Goal: Information Seeking & Learning: Check status

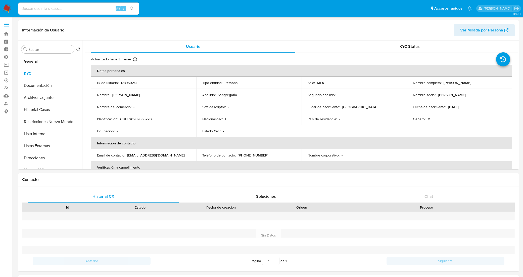
select select "10"
click at [47, 148] on button "Fecha Compliant" at bounding box center [48, 145] width 59 height 12
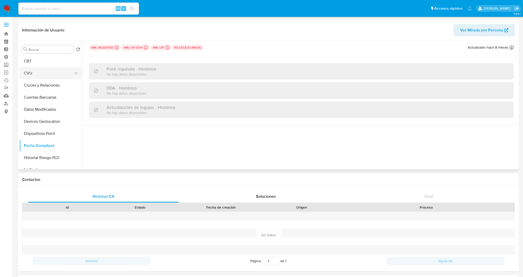
click at [30, 76] on button "CVU" at bounding box center [48, 73] width 59 height 12
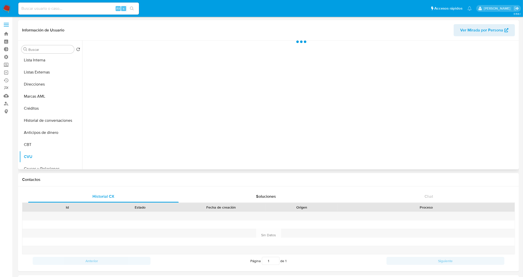
scroll to position [0, 0]
click at [41, 69] on button "KYC" at bounding box center [48, 73] width 59 height 12
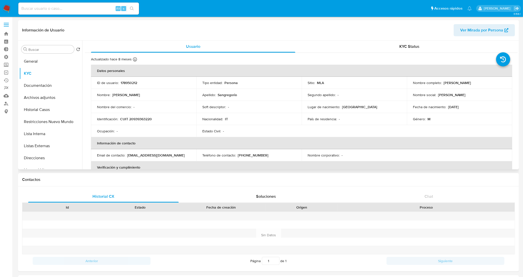
drag, startPoint x: 477, startPoint y: 82, endPoint x: 443, endPoint y: 82, distance: 34.2
click at [443, 82] on div "Nombre completo : Eugenio Sangregorio" at bounding box center [459, 82] width 93 height 5
copy p "Eugenio Sangregorio"
click at [140, 119] on p "CUIT 20939363220" at bounding box center [136, 119] width 32 height 5
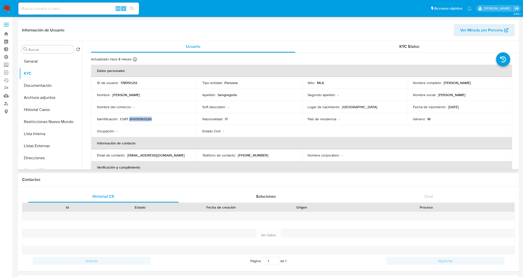
click at [140, 119] on p "CUIT 20939363220" at bounding box center [136, 119] width 32 height 5
click at [162, 123] on td "Identificación : CUIT 20939363220" at bounding box center [143, 119] width 105 height 12
drag, startPoint x: 155, startPoint y: 120, endPoint x: 121, endPoint y: 117, distance: 34.3
click at [121, 117] on div "Identificación : CUIT 20939363220" at bounding box center [143, 119] width 93 height 5
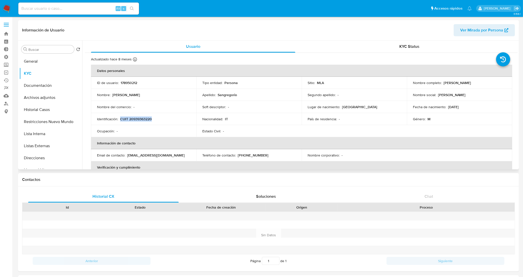
copy p "CUIT 20939363220"
click at [39, 145] on button "Listas Externas" at bounding box center [48, 146] width 59 height 12
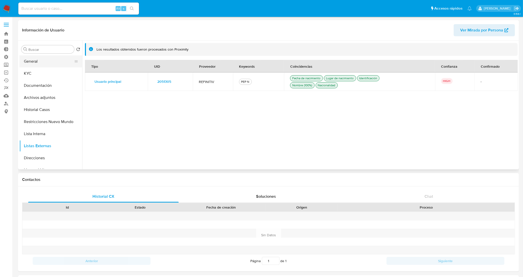
click at [41, 63] on button "General" at bounding box center [48, 61] width 59 height 12
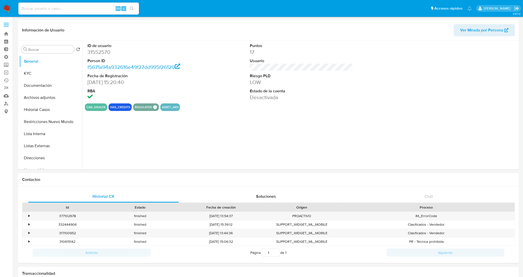
select select "10"
click at [48, 71] on button "KYC" at bounding box center [48, 73] width 59 height 12
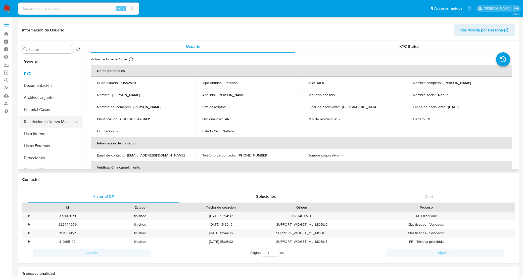
click at [43, 124] on button "Restricciones Nuevo Mundo" at bounding box center [48, 122] width 59 height 12
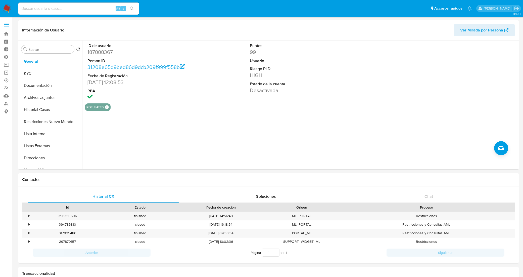
select select "10"
click at [6, 33] on link "Bandeja" at bounding box center [30, 34] width 60 height 8
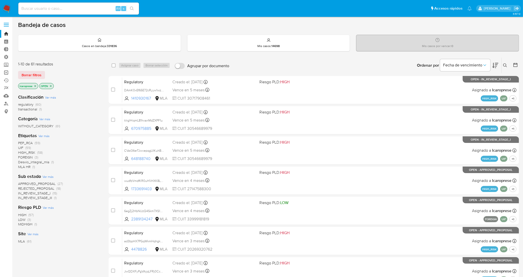
click at [5, 74] on link "Operaciones masivas" at bounding box center [30, 73] width 60 height 8
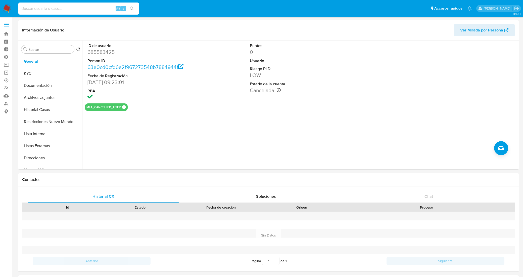
select select "10"
type input "568443236"
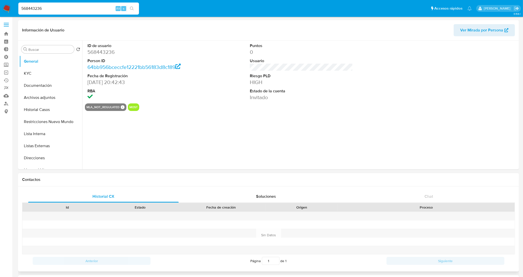
select select "10"
click at [39, 121] on button "Restricciones Nuevo Mundo" at bounding box center [48, 122] width 59 height 12
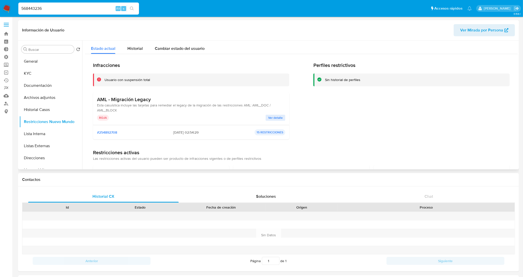
click at [273, 120] on span "Ver detalle" at bounding box center [275, 117] width 15 height 5
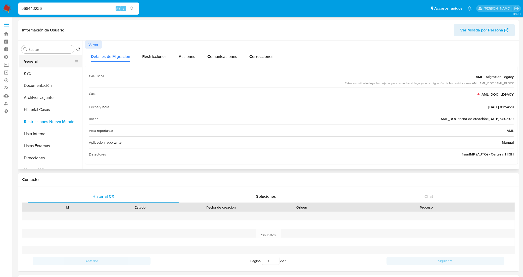
click at [42, 61] on button "General" at bounding box center [48, 61] width 59 height 12
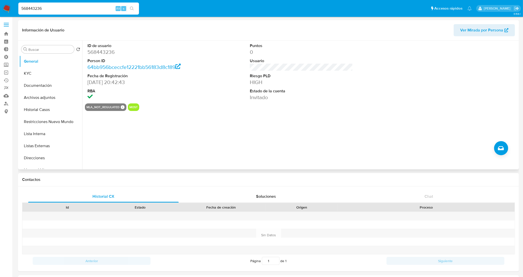
click at [107, 48] on dt "ID de usuario" at bounding box center [138, 46] width 103 height 6
click at [107, 56] on dl "ID de usuario 568443236 Person ID 64bb956bceccfe12221bb56183d8c189 Fecha de Reg…" at bounding box center [138, 72] width 103 height 58
click at [106, 49] on dd "568443236" at bounding box center [138, 51] width 103 height 7
copy dd "568443236"
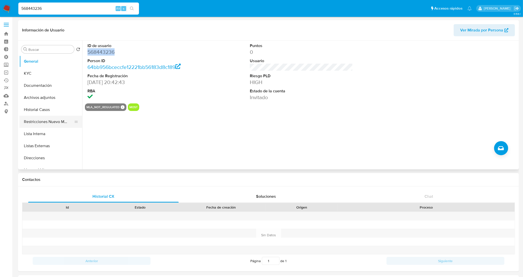
click at [54, 122] on button "Restricciones Nuevo Mundo" at bounding box center [48, 122] width 59 height 12
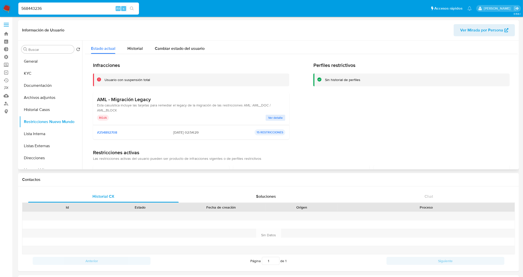
click at [273, 116] on span "Ver detalle" at bounding box center [275, 117] width 15 height 5
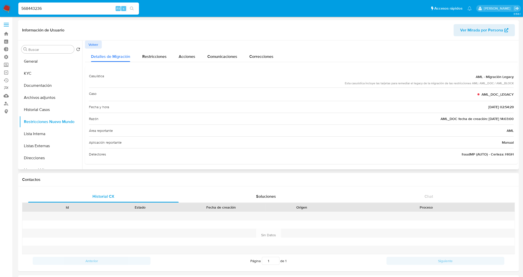
click at [99, 44] on button "Volver" at bounding box center [93, 44] width 17 height 8
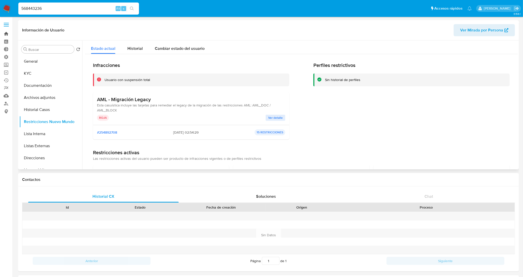
click at [6, 33] on link "Bandeja" at bounding box center [30, 34] width 60 height 8
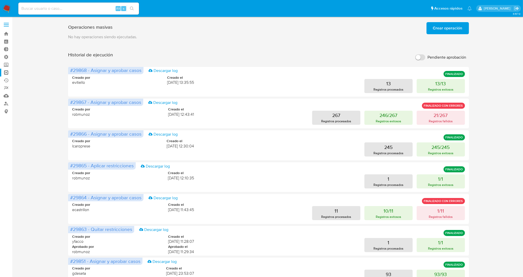
click at [437, 30] on span "Crear operación" at bounding box center [447, 28] width 29 height 11
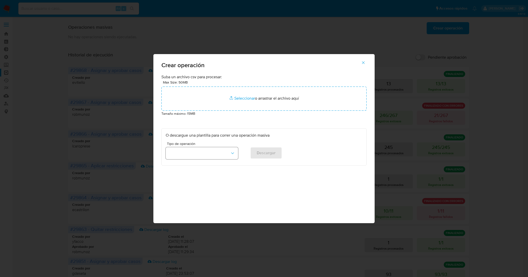
click at [236, 151] on button "button" at bounding box center [202, 153] width 72 height 12
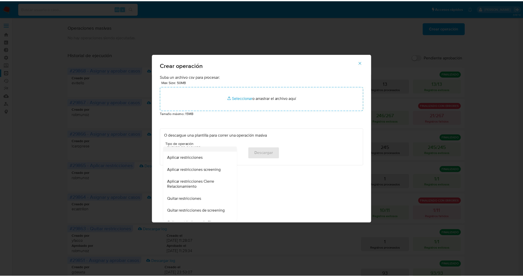
scroll to position [157, 0]
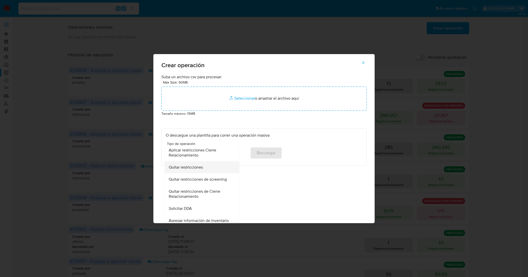
click at [202, 168] on span "Quitar restricciones" at bounding box center [186, 167] width 34 height 5
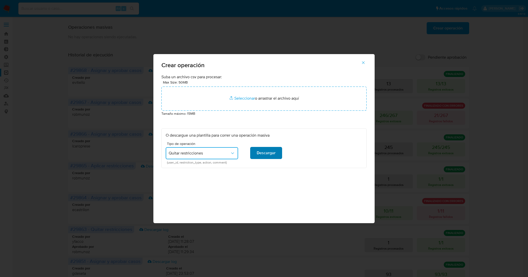
click at [271, 155] on span "Descargar" at bounding box center [266, 152] width 19 height 11
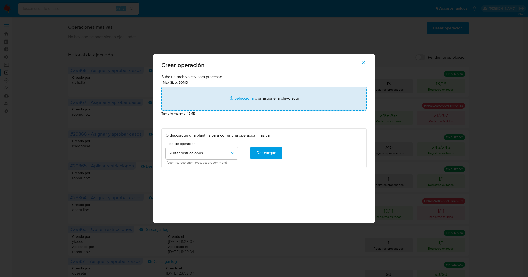
click at [239, 99] on input "file" at bounding box center [263, 98] width 205 height 24
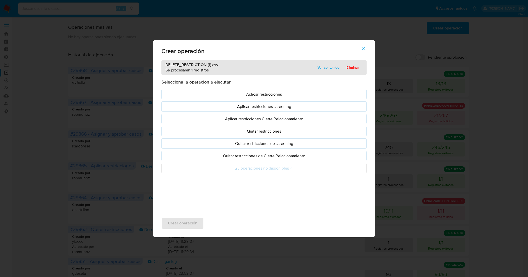
click at [275, 134] on p "Quitar restricciones" at bounding box center [264, 131] width 197 height 6
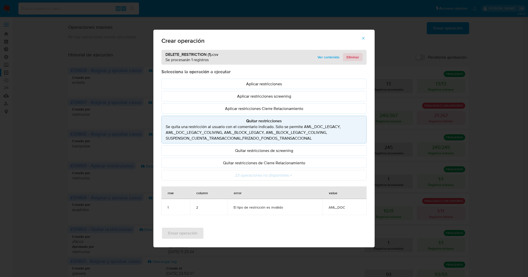
click at [356, 57] on span "Eliminar" at bounding box center [352, 57] width 13 height 7
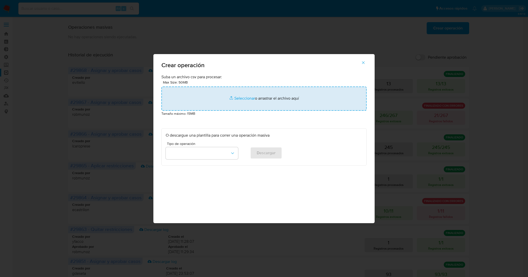
click at [239, 95] on input "file" at bounding box center [263, 98] width 205 height 24
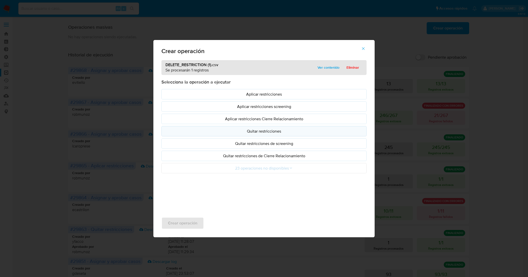
click at [290, 131] on p "Quitar restricciones" at bounding box center [264, 131] width 197 height 6
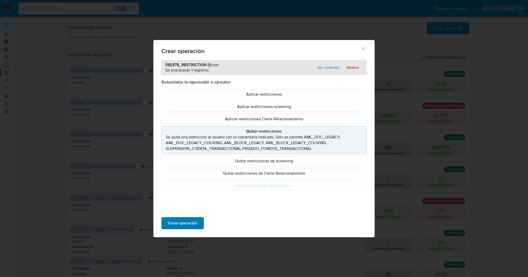
click at [190, 221] on span "Crear operación" at bounding box center [182, 222] width 29 height 11
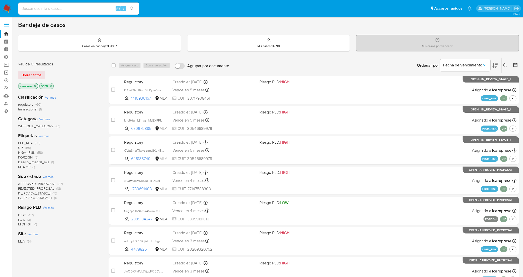
click at [7, 72] on link "Operaciones masivas" at bounding box center [30, 73] width 60 height 8
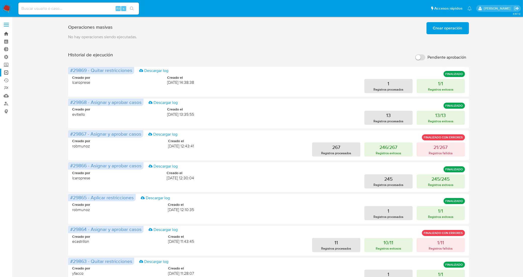
click at [5, 36] on link "Bandeja" at bounding box center [30, 34] width 60 height 8
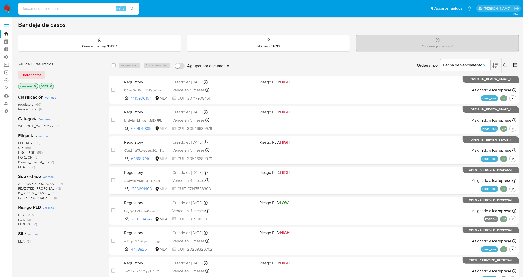
click at [92, 8] on input at bounding box center [78, 8] width 121 height 7
paste input "DAmK0xEf65E72cRyyw1wzIP3"
type input "DAmK0xEf65E72cRyyw1wzIP3"
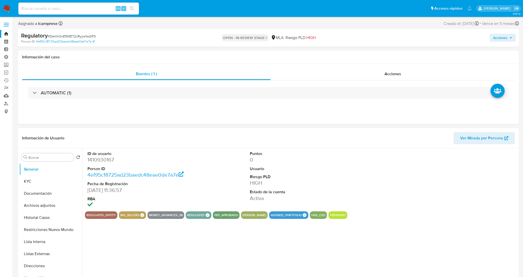
select select "10"
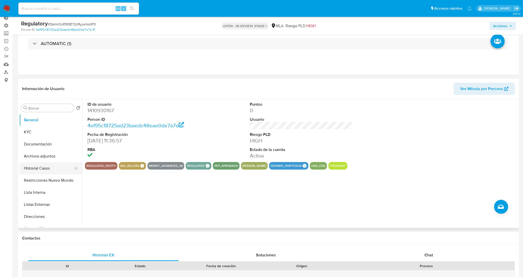
click at [38, 168] on button "Historial Casos" at bounding box center [48, 168] width 59 height 12
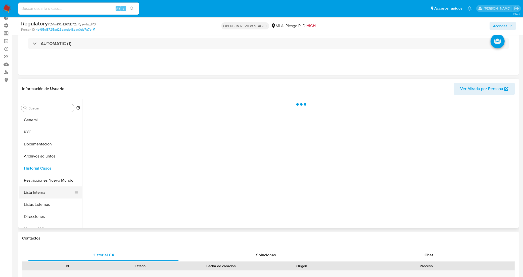
click at [42, 190] on button "Lista Interna" at bounding box center [48, 192] width 59 height 12
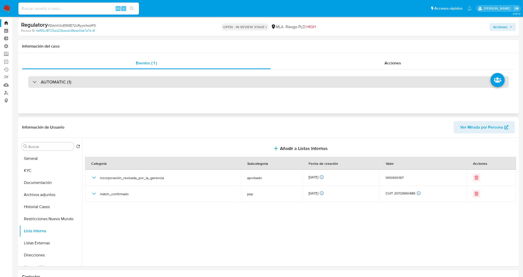
scroll to position [0, 0]
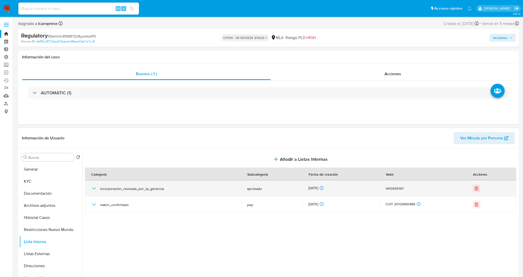
click at [92, 186] on icon "button" at bounding box center [94, 188] width 6 height 6
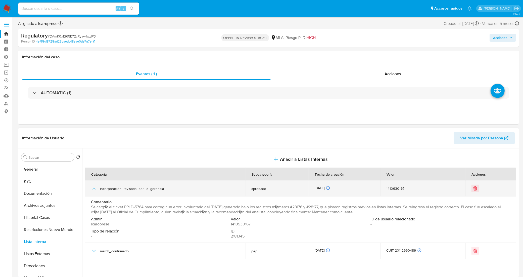
click at [94, 189] on icon "button" at bounding box center [94, 188] width 6 height 6
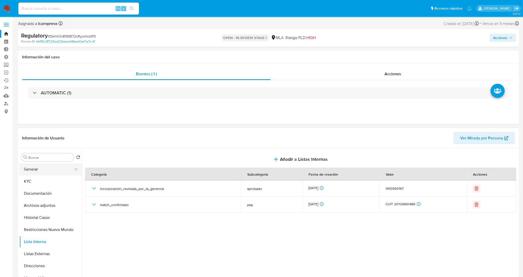
click at [55, 168] on button "General" at bounding box center [48, 169] width 59 height 12
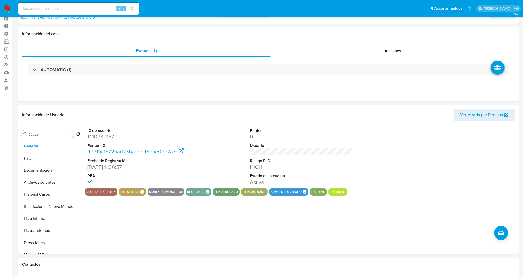
scroll to position [63, 0]
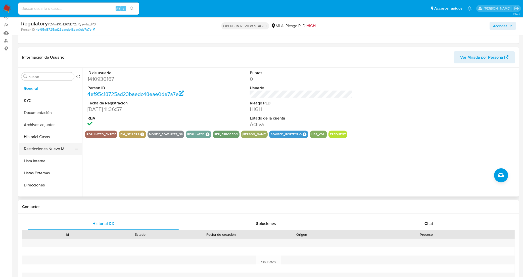
click at [41, 144] on button "Restricciones Nuevo Mundo" at bounding box center [48, 149] width 59 height 12
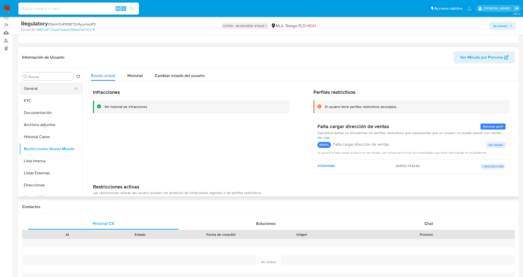
click at [40, 88] on button "General" at bounding box center [48, 88] width 59 height 12
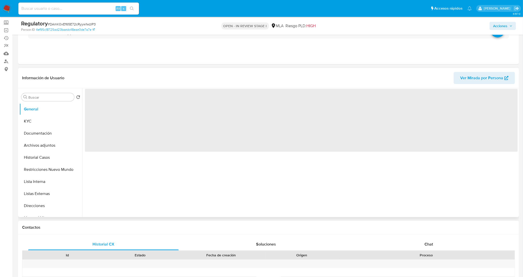
scroll to position [31, 0]
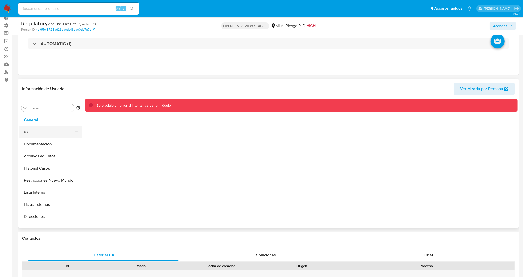
click at [48, 130] on button "KYC" at bounding box center [48, 132] width 59 height 12
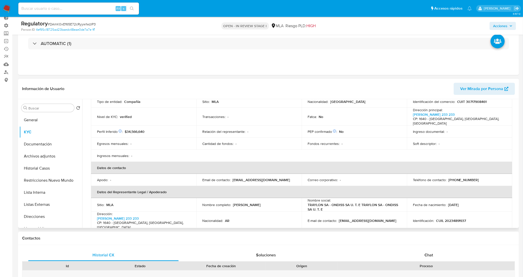
scroll to position [157, 0]
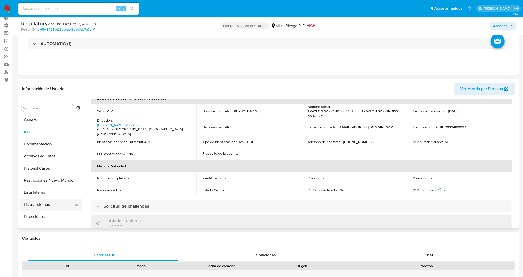
click at [44, 206] on button "Listas Externas" at bounding box center [48, 204] width 59 height 12
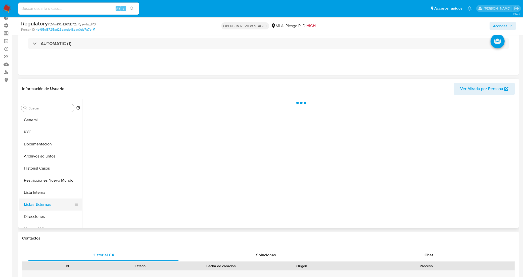
scroll to position [0, 0]
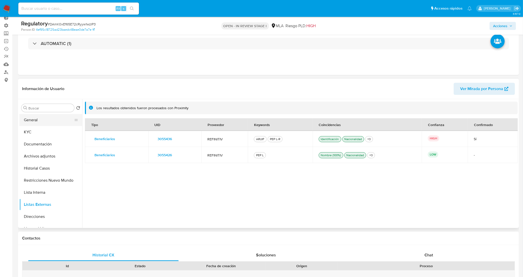
click at [39, 120] on button "General" at bounding box center [48, 120] width 59 height 12
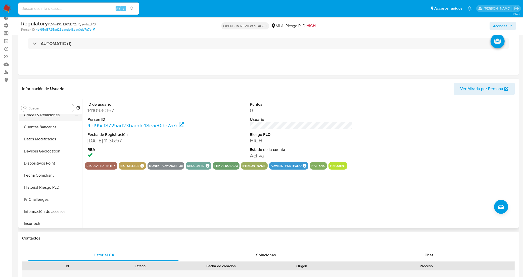
scroll to position [188, 0]
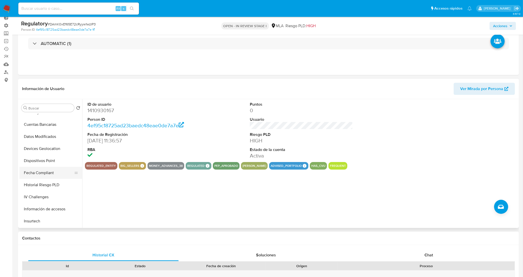
click at [40, 174] on button "Fecha Compliant" at bounding box center [48, 173] width 59 height 12
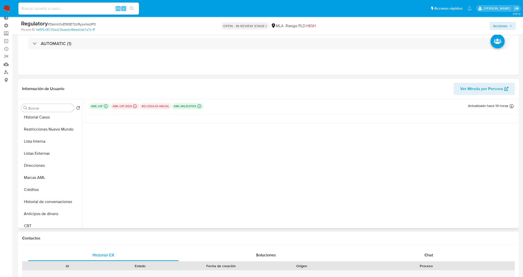
scroll to position [48, 0]
click at [48, 135] on button "Restricciones Nuevo Mundo" at bounding box center [48, 132] width 59 height 12
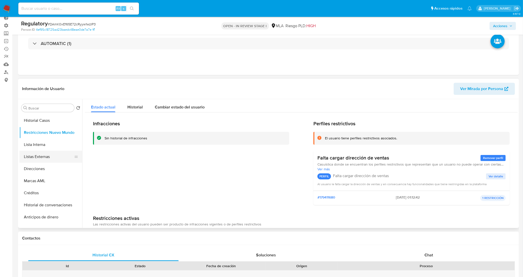
scroll to position [16, 0]
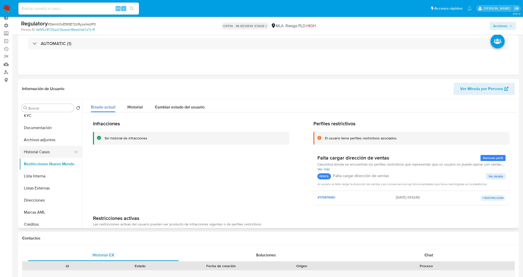
click at [45, 150] on button "Historial Casos" at bounding box center [48, 152] width 59 height 12
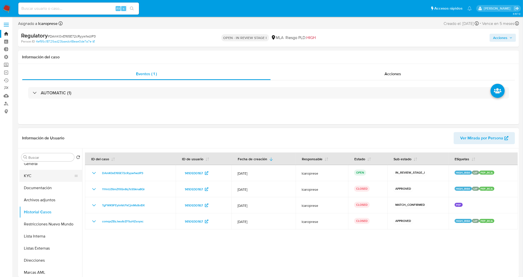
scroll to position [0, 0]
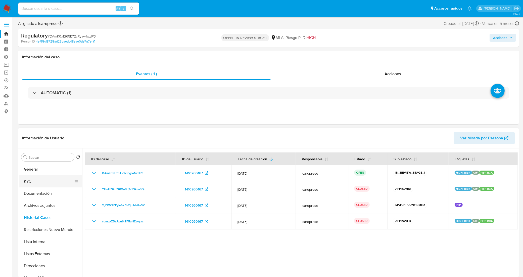
click at [43, 186] on button "KYC" at bounding box center [48, 181] width 59 height 12
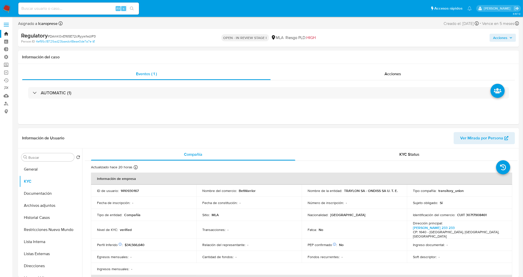
click at [470, 214] on p "CUIT 30717908461" at bounding box center [472, 214] width 30 height 5
copy p "30717908461"
click at [39, 169] on button "General" at bounding box center [48, 169] width 59 height 12
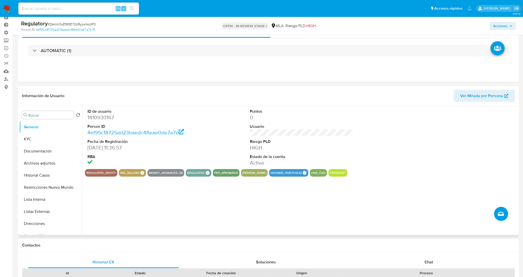
scroll to position [63, 0]
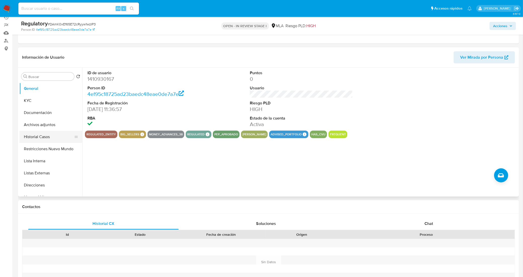
click at [48, 139] on button "Historial Casos" at bounding box center [48, 137] width 59 height 12
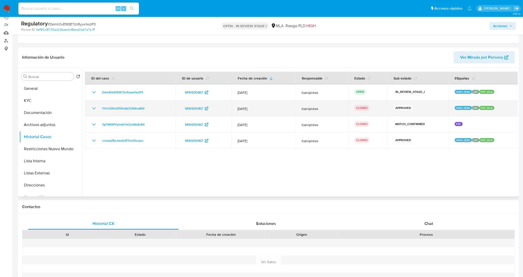
click at [92, 111] on icon "Mostrar/Ocultar" at bounding box center [94, 108] width 6 height 6
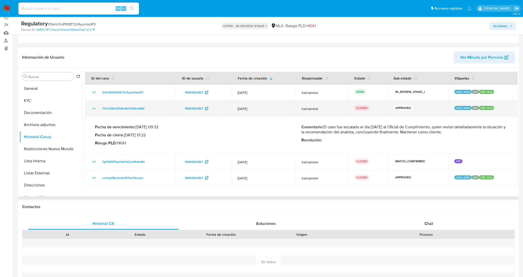
click at [92, 111] on icon "Mostrar/Ocultar" at bounding box center [94, 108] width 6 height 6
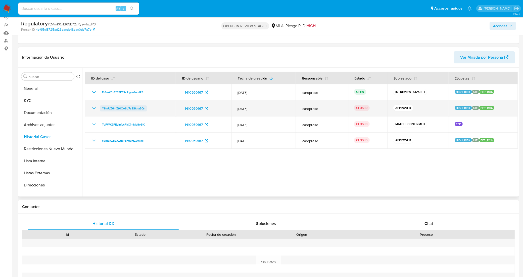
click at [112, 109] on span "YHnUZ6mZf0Qo8q7sSSkna8Qr" at bounding box center [123, 108] width 43 height 6
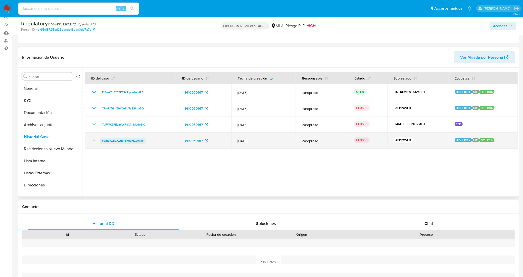
click at [131, 141] on span "comqxZBzJwu6rZF5uHZsoyxc" at bounding box center [122, 140] width 41 height 6
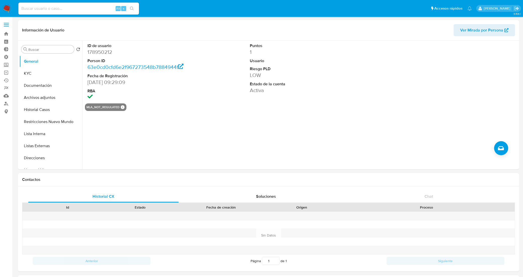
select select "10"
click at [219, 119] on div "ID de usuario 178950212 Person ID 63e0cd0cfd6e2f967273548b7884944f Fecha de Reg…" at bounding box center [299, 104] width 435 height 129
click at [60, 69] on button "KYC" at bounding box center [48, 73] width 59 height 12
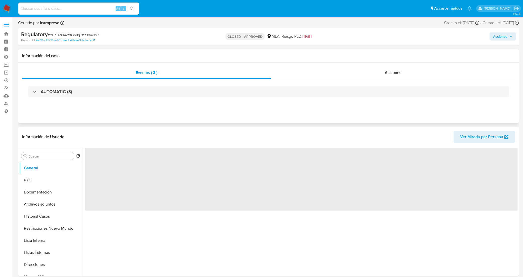
click at [355, 79] on div "AUTOMATIC (3)" at bounding box center [268, 91] width 493 height 25
click at [355, 77] on div "Acciones" at bounding box center [393, 73] width 244 height 12
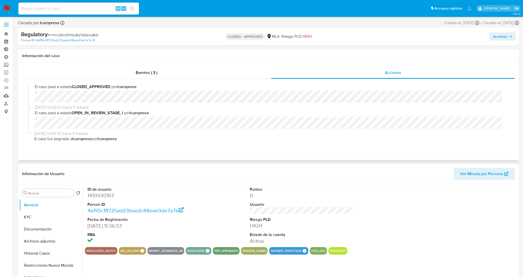
select select "10"
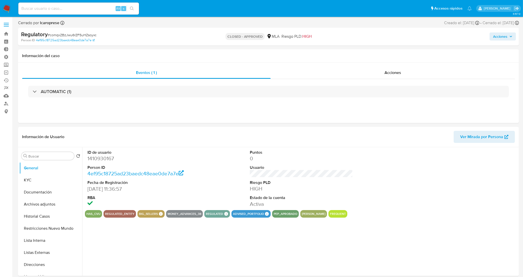
select select "10"
click at [340, 74] on div "Acciones" at bounding box center [393, 73] width 244 height 12
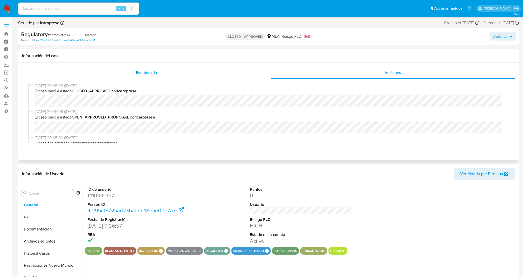
click at [200, 70] on div "Eventos ( 1 )" at bounding box center [146, 73] width 249 height 12
